Goal: Task Accomplishment & Management: Use online tool/utility

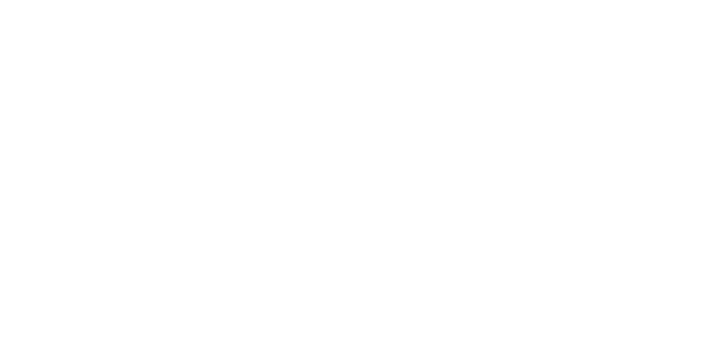
scroll to position [212, 0]
click at [592, 62] on button "Close" at bounding box center [571, 62] width 40 height 18
click at [102, 148] on div "Tracking" at bounding box center [87, 152] width 30 height 10
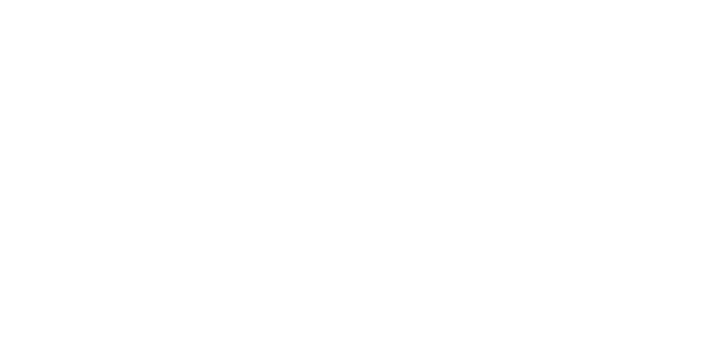
click at [465, 308] on icon "button" at bounding box center [463, 311] width 6 height 7
click at [349, 177] on button "Clock Off" at bounding box center [319, 175] width 61 height 18
click at [592, 62] on button "Close" at bounding box center [571, 62] width 40 height 18
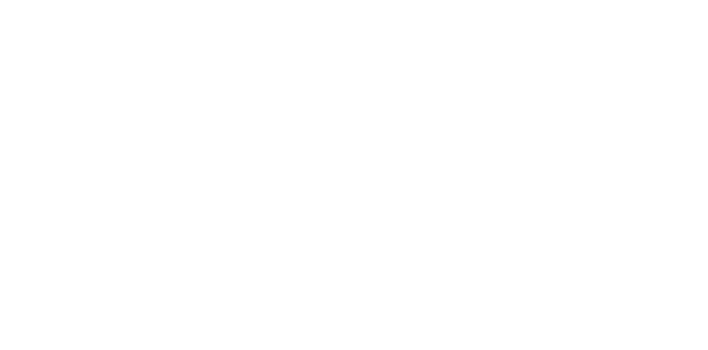
click at [116, 93] on div "Collaborate" at bounding box center [94, 97] width 44 height 10
click at [146, 144] on button "Tracking" at bounding box center [93, 152] width 105 height 28
click at [592, 63] on button "Close" at bounding box center [571, 62] width 40 height 18
